Goal: Task Accomplishment & Management: Manage account settings

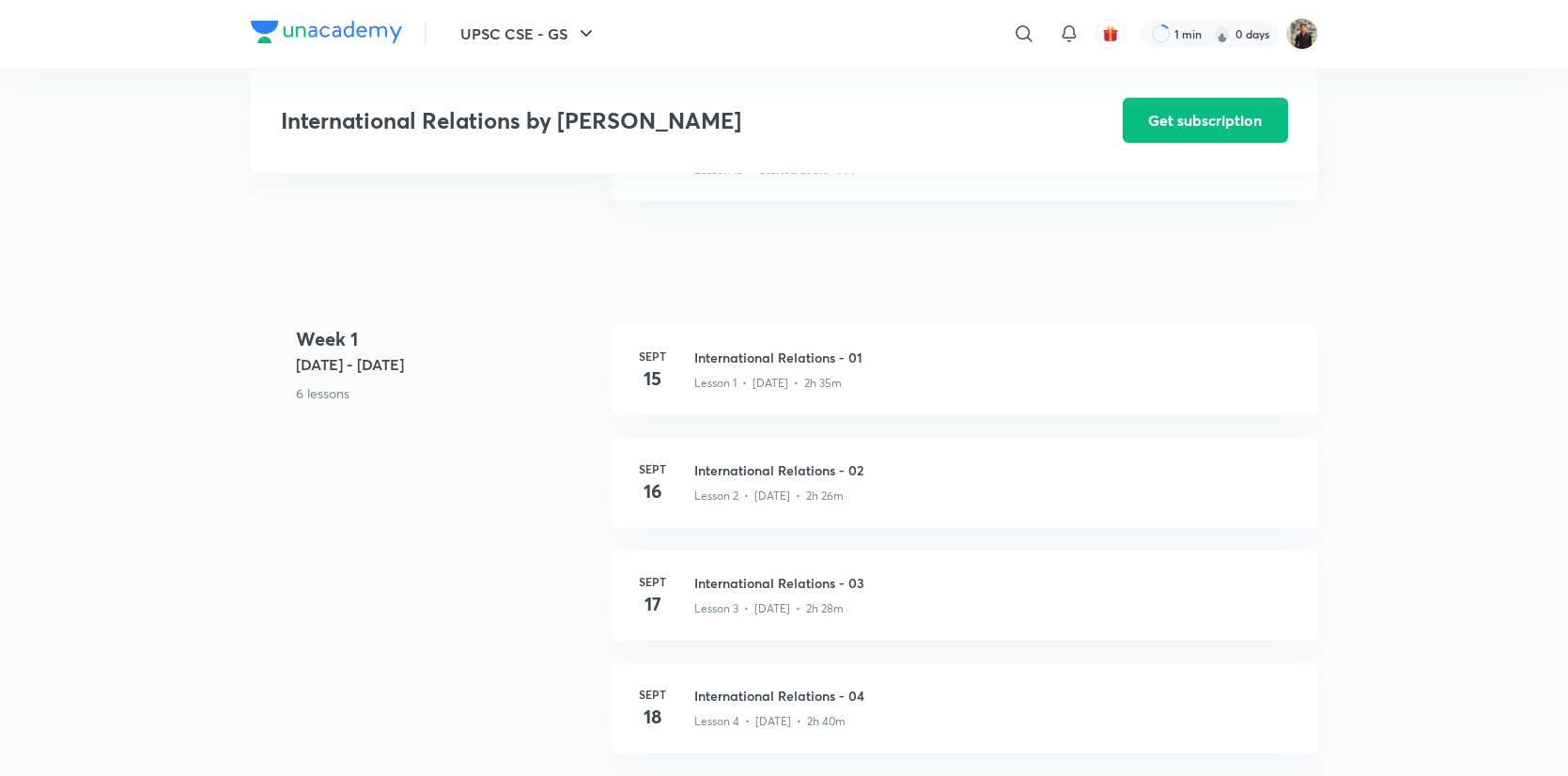
scroll to position [529, 0]
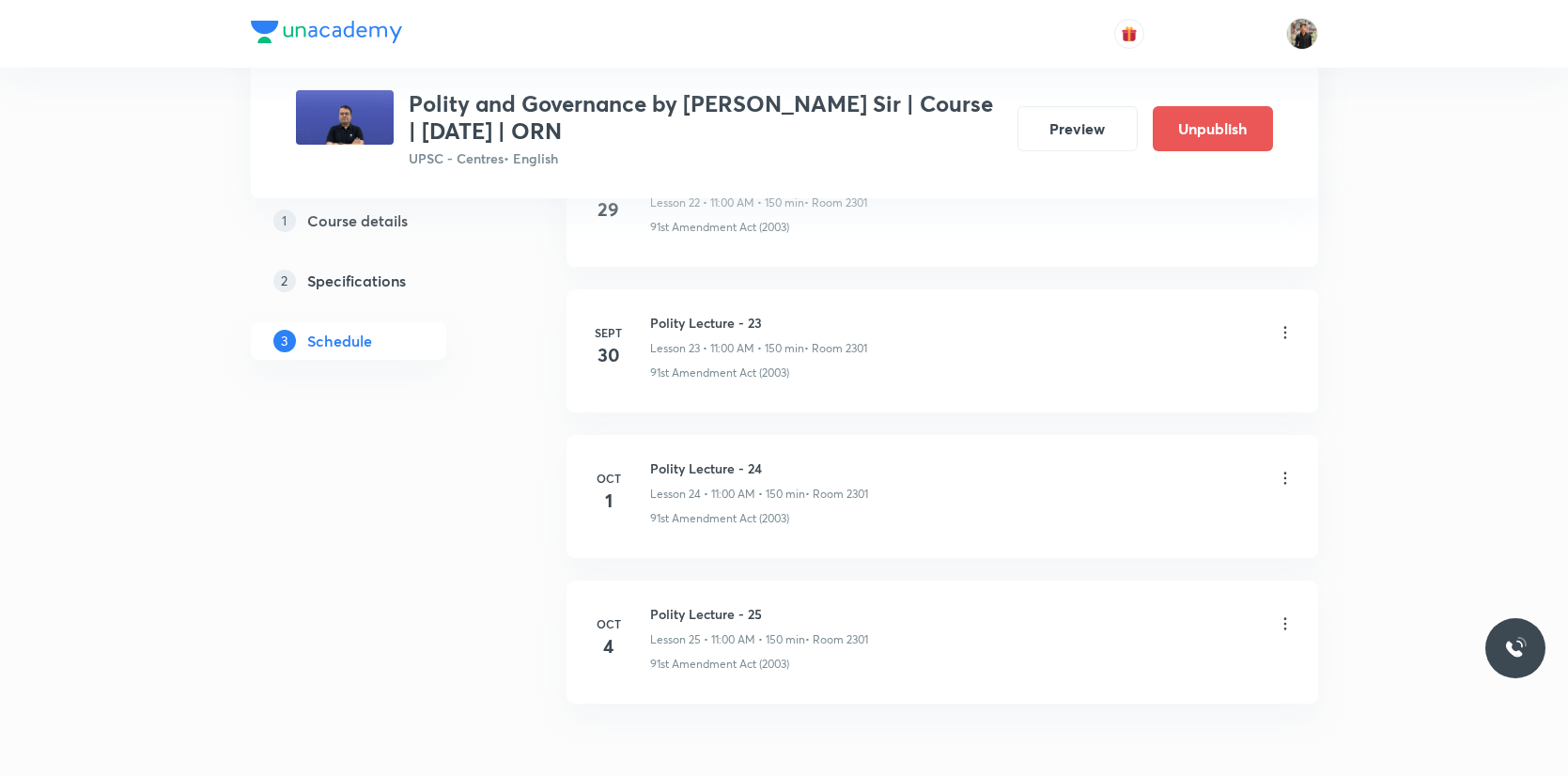
scroll to position [4394, 0]
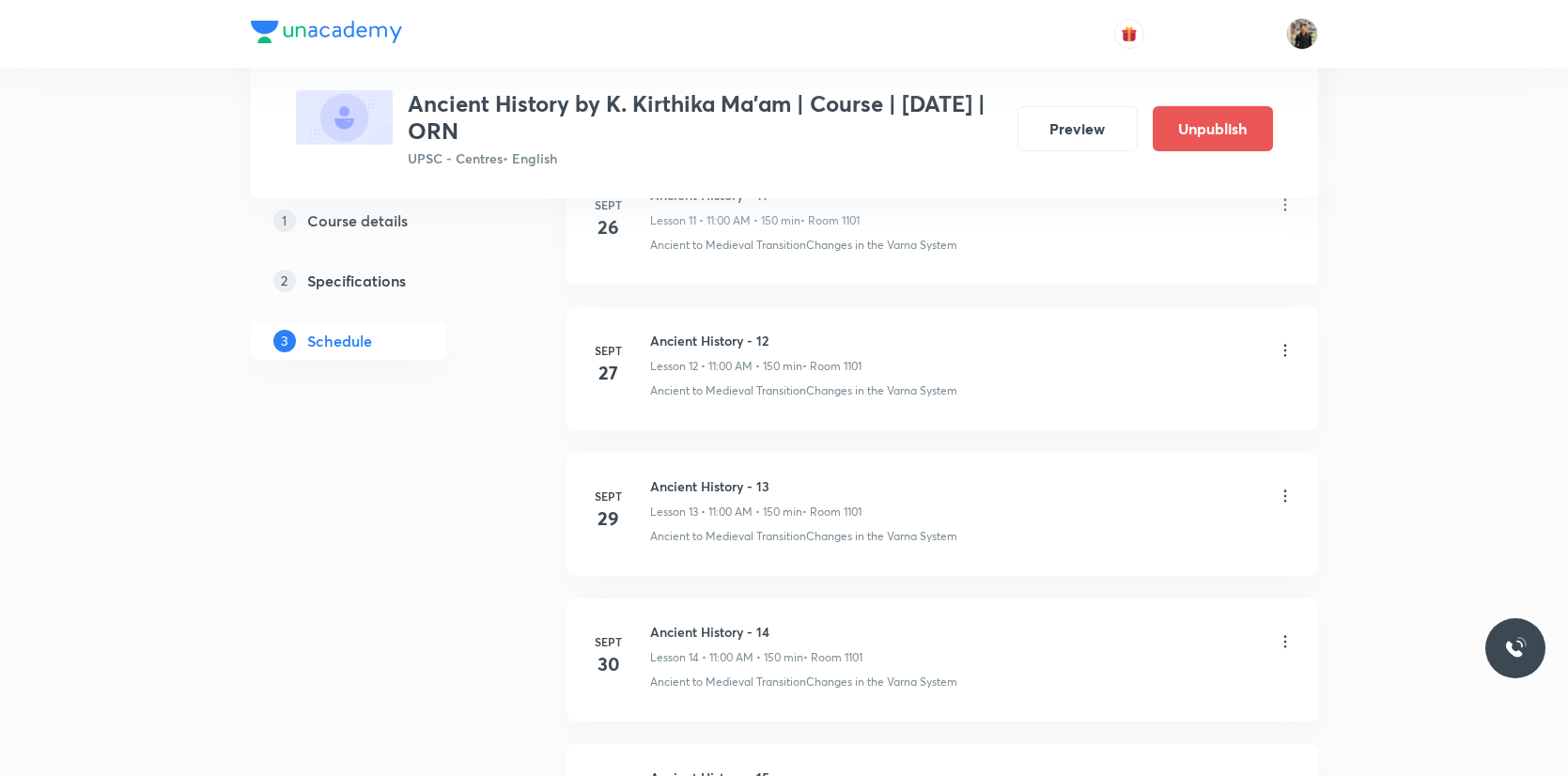
scroll to position [3082, 0]
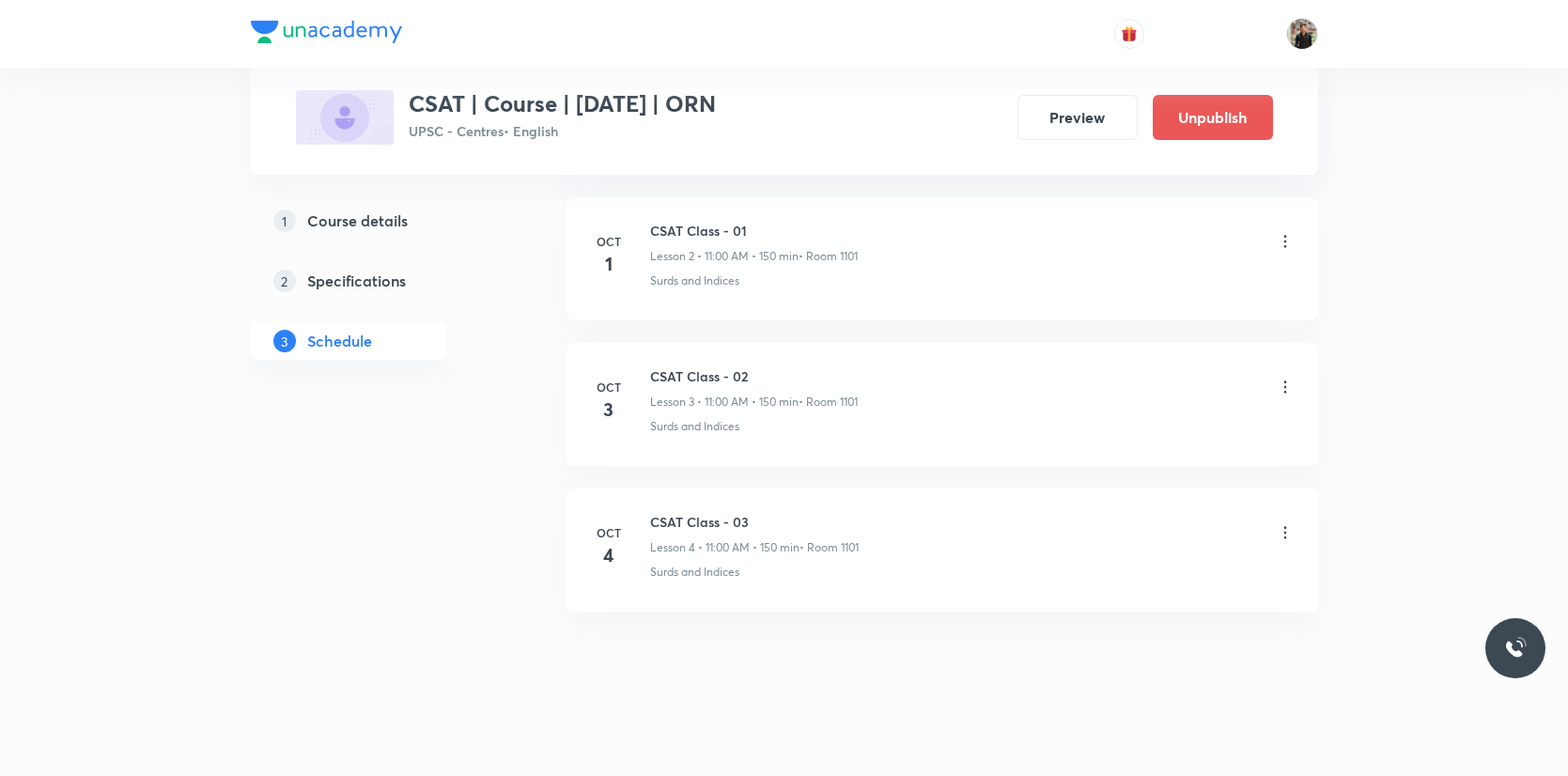
scroll to position [1312, 0]
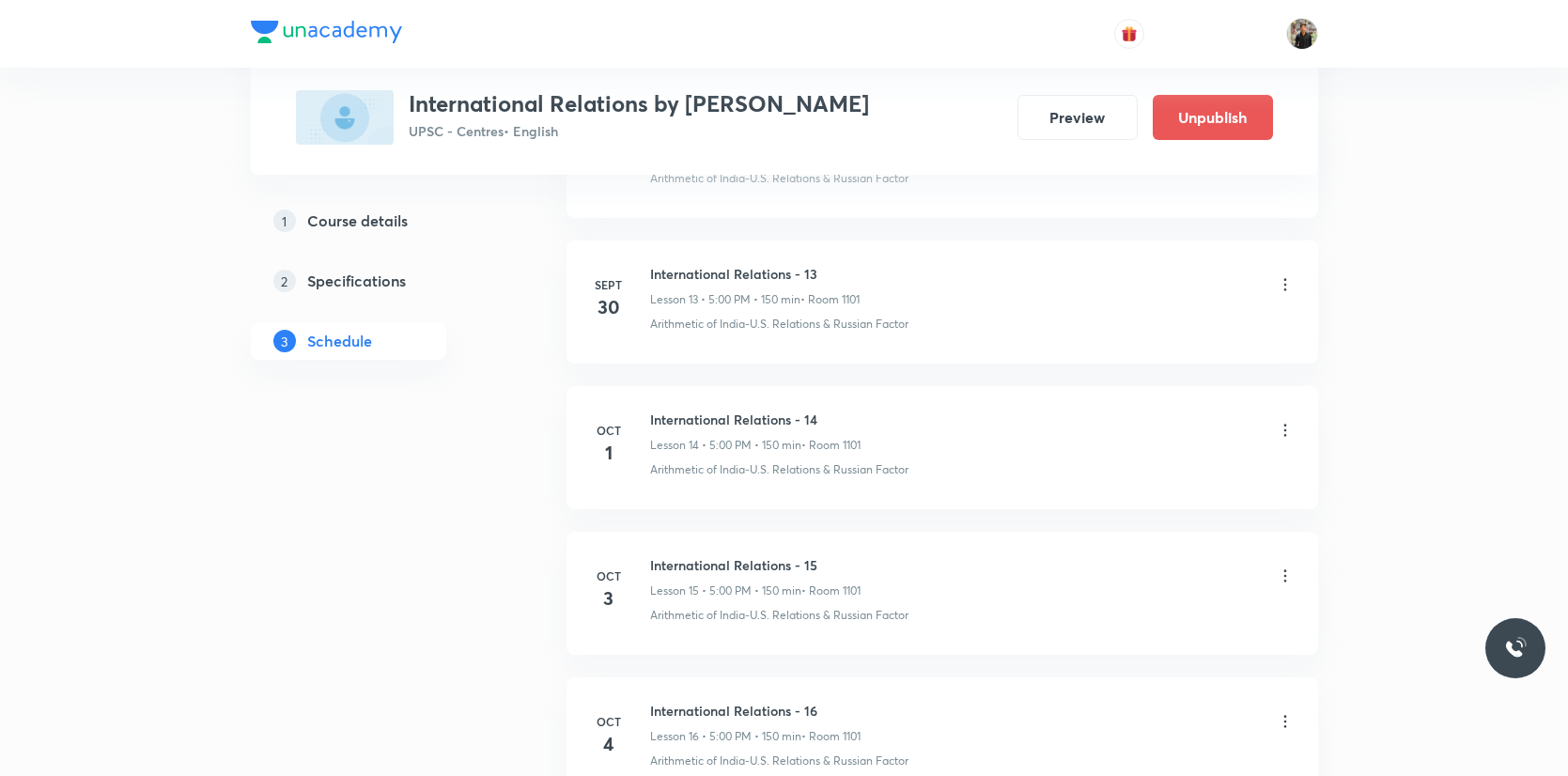
scroll to position [3060, 0]
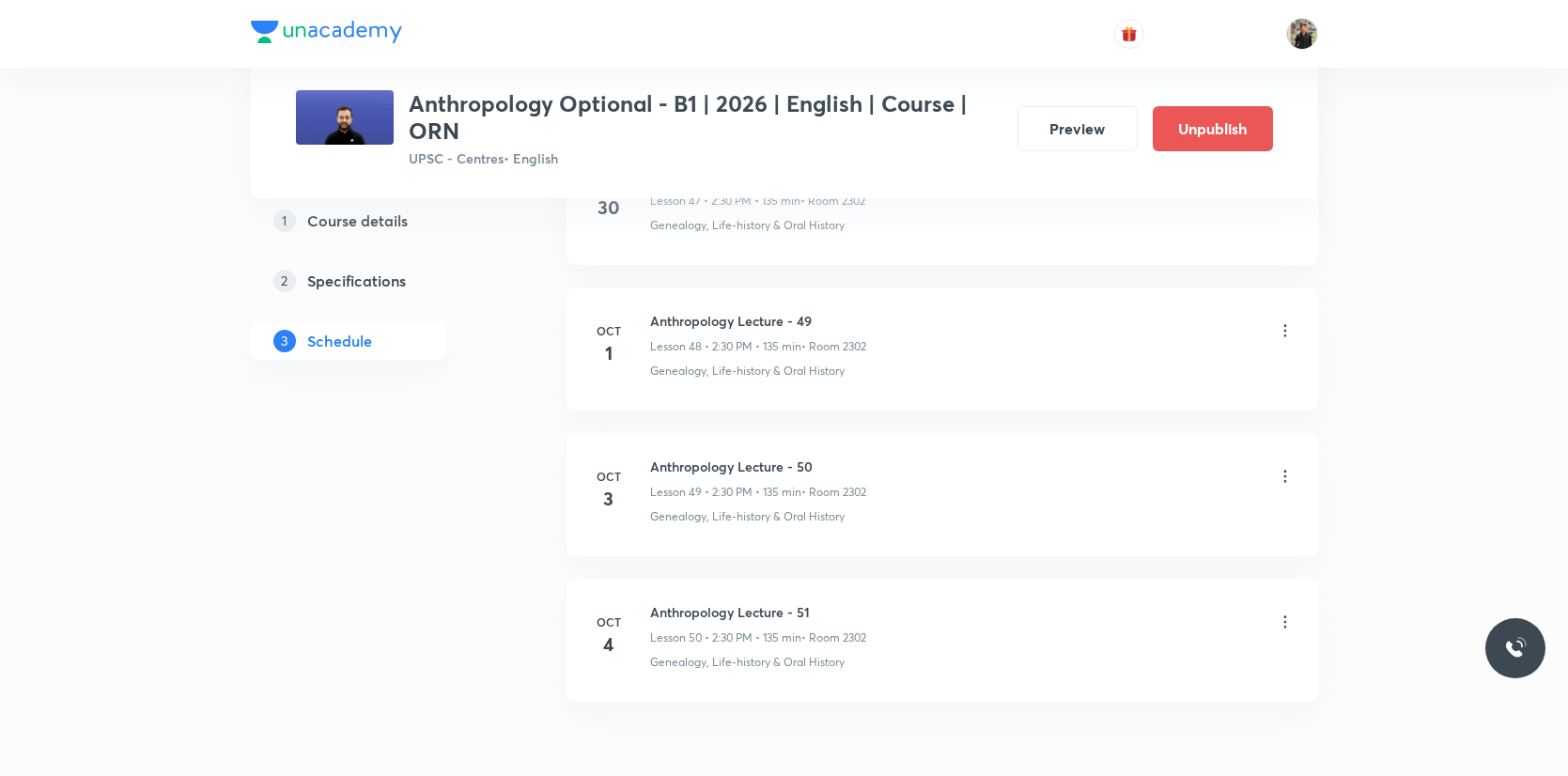
scroll to position [8034, 0]
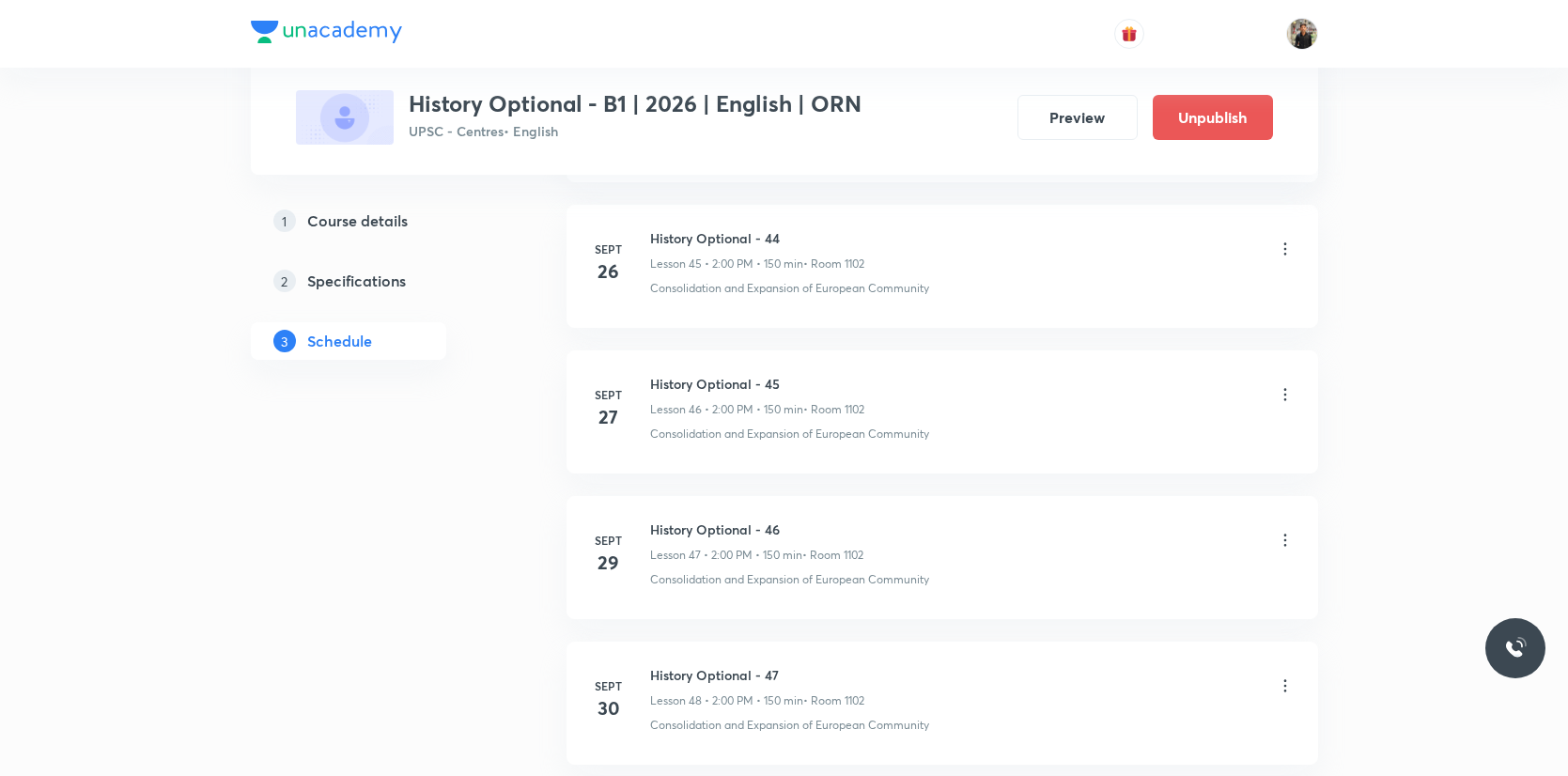
scroll to position [7866, 0]
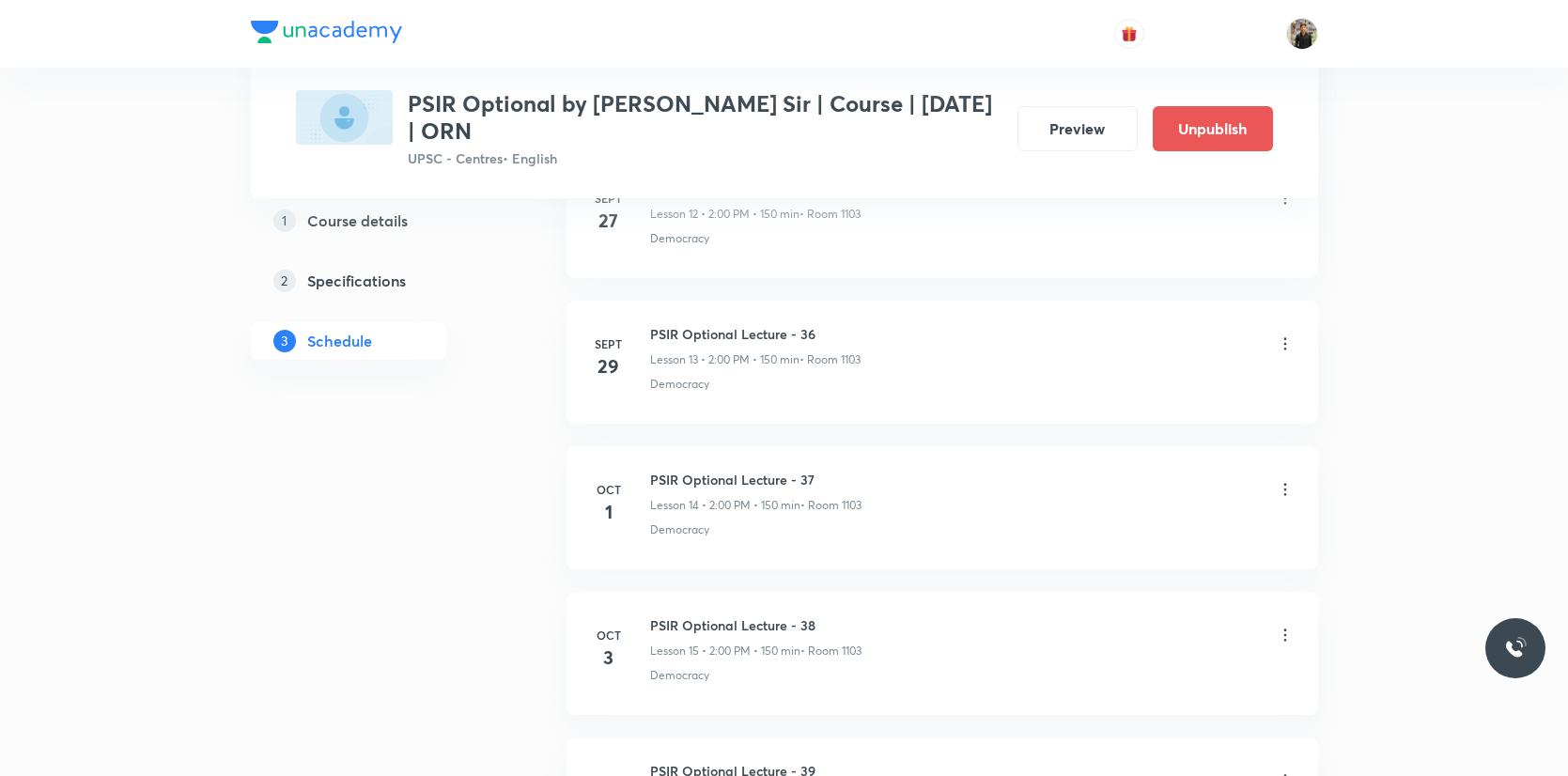
scroll to position [3082, 0]
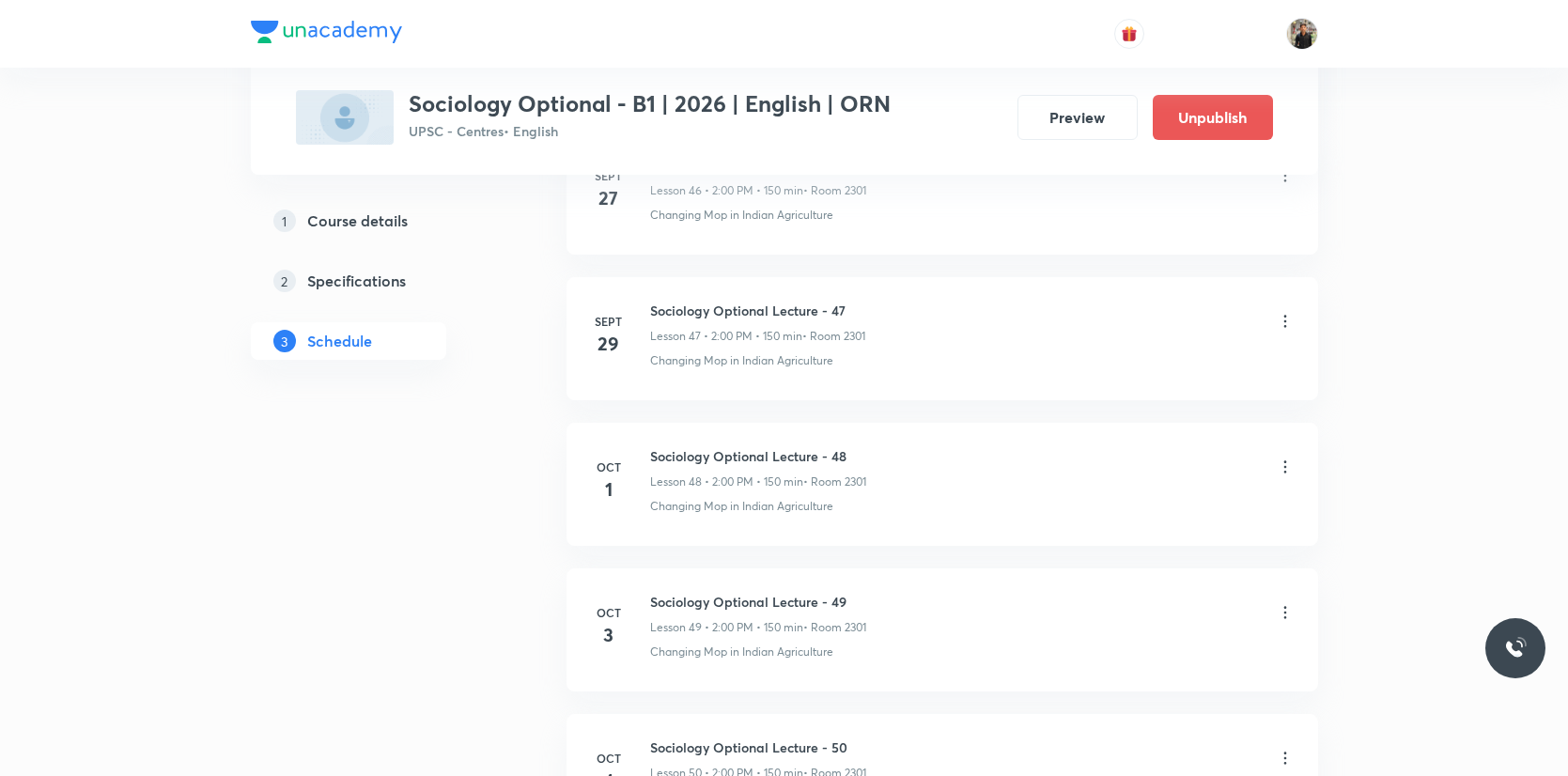
scroll to position [8131, 0]
